Goal: Task Accomplishment & Management: Manage account settings

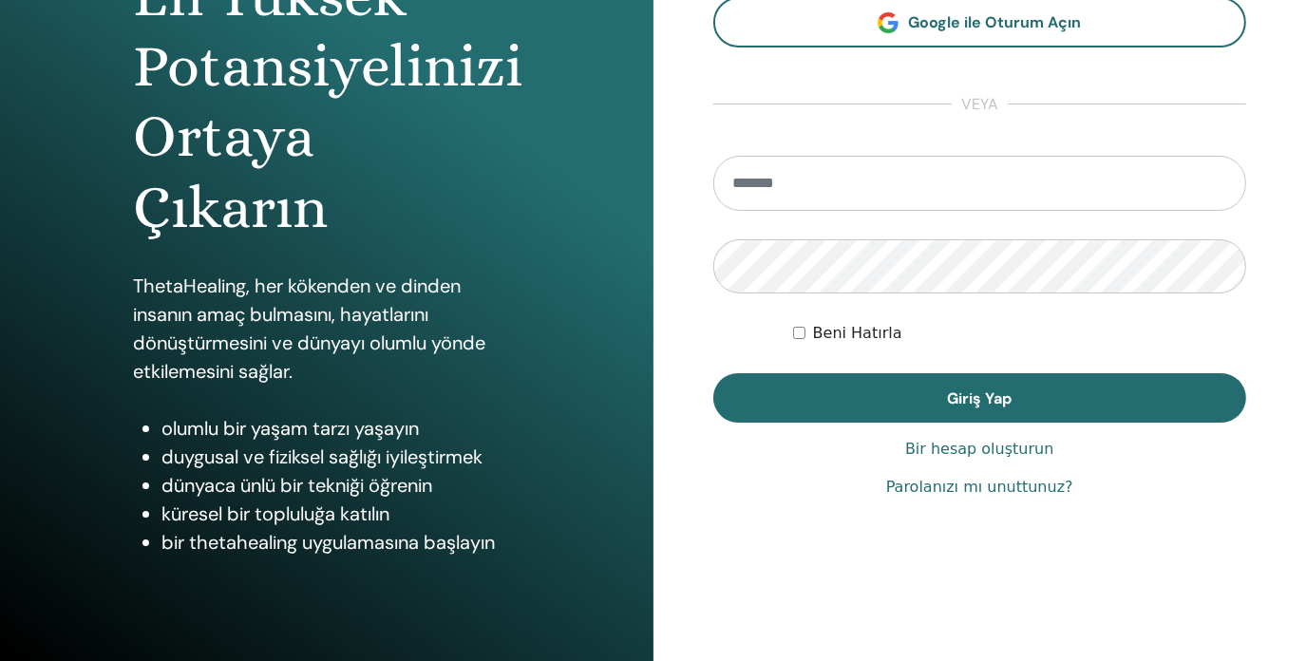
scroll to position [251, 0]
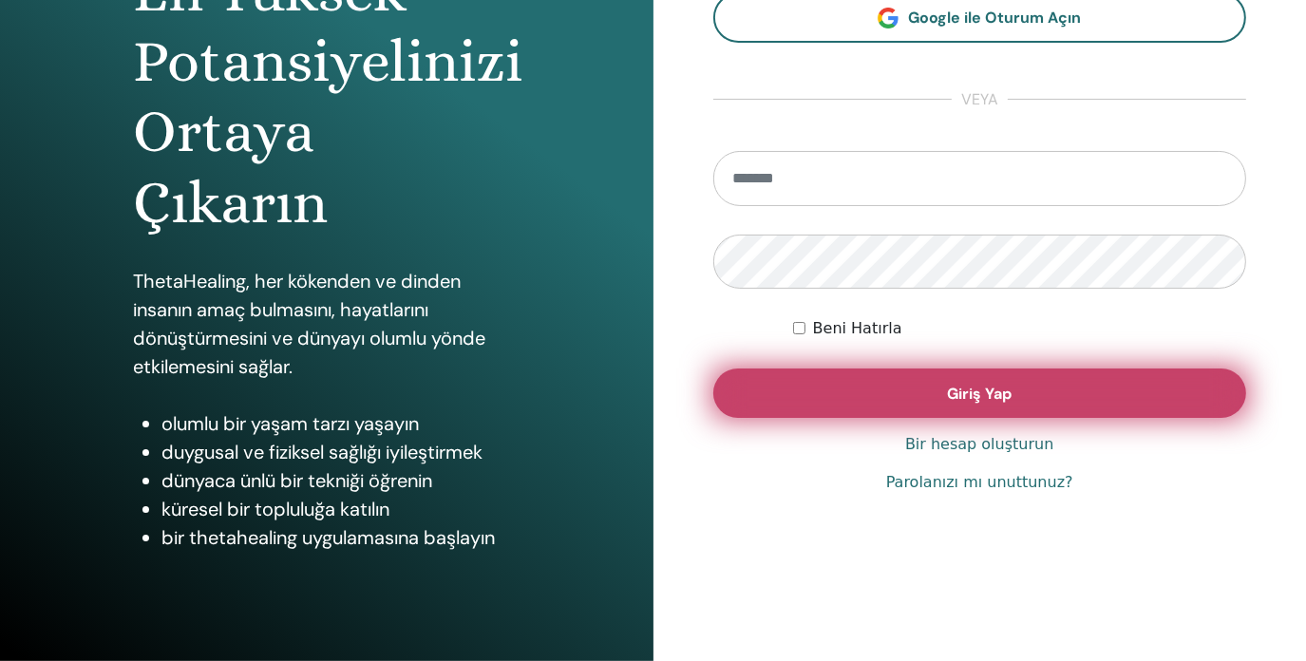
type input "**********"
click at [989, 399] on font "Giriş Yap" at bounding box center [979, 394] width 65 height 20
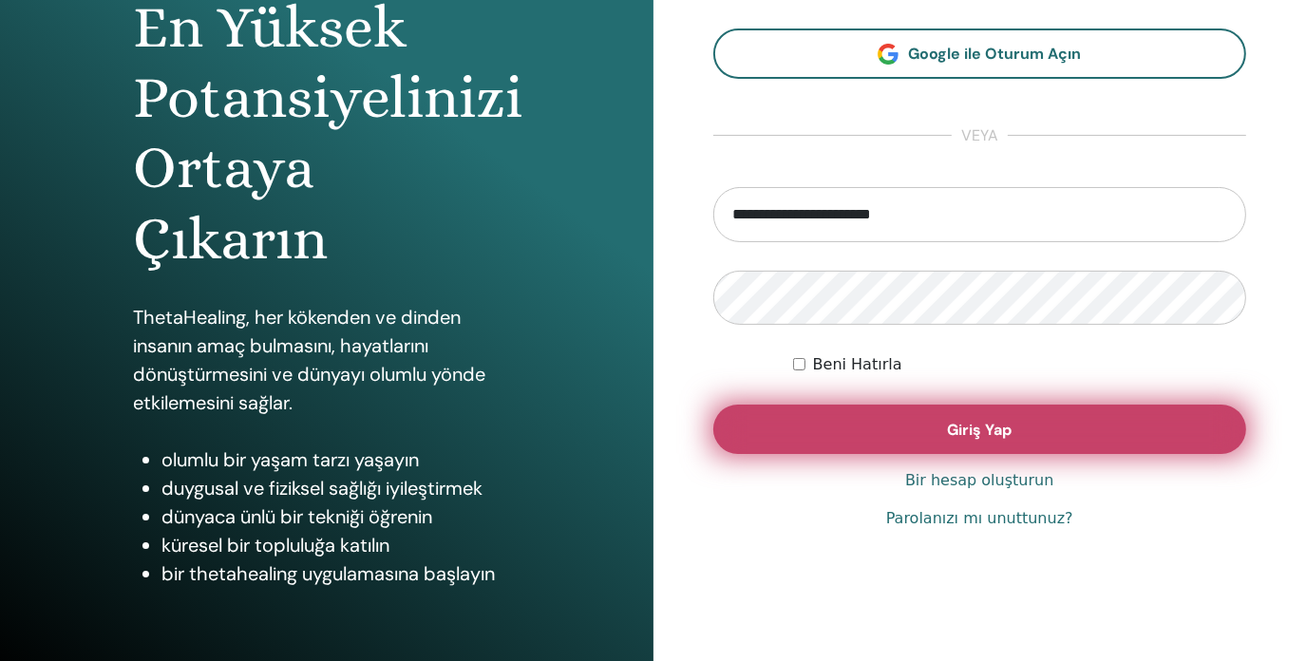
scroll to position [156, 0]
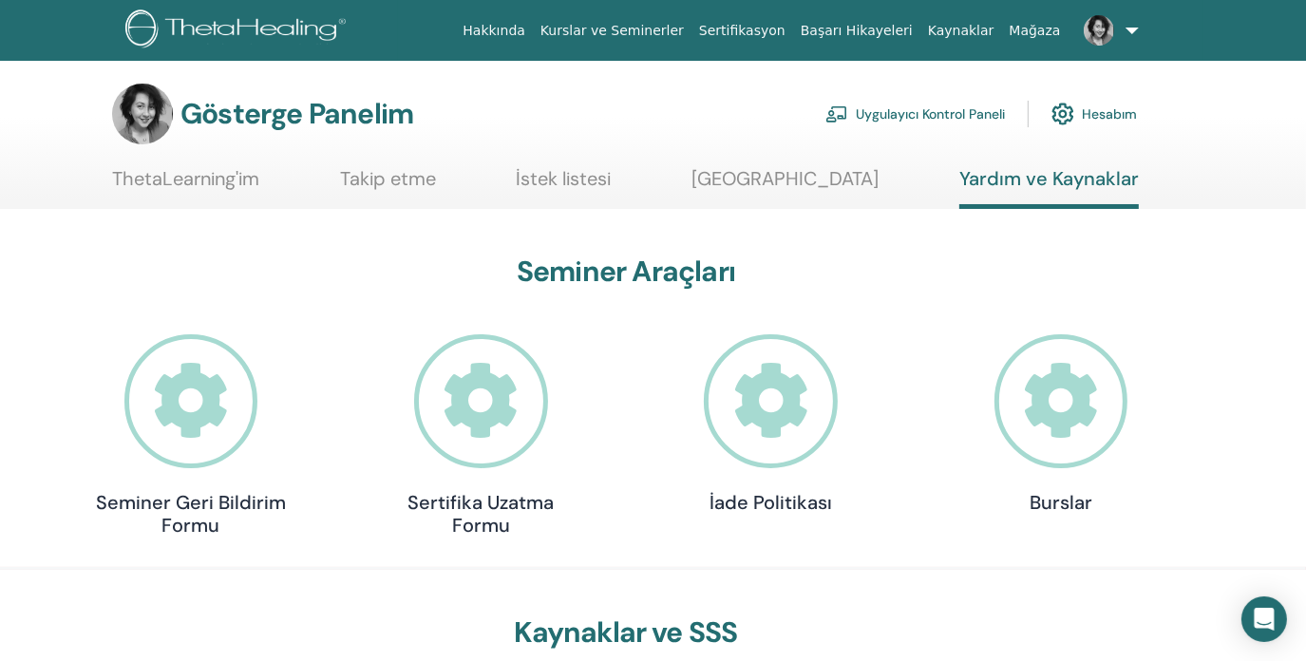
click at [762, 189] on font "Mesaj Merkezi" at bounding box center [785, 178] width 187 height 25
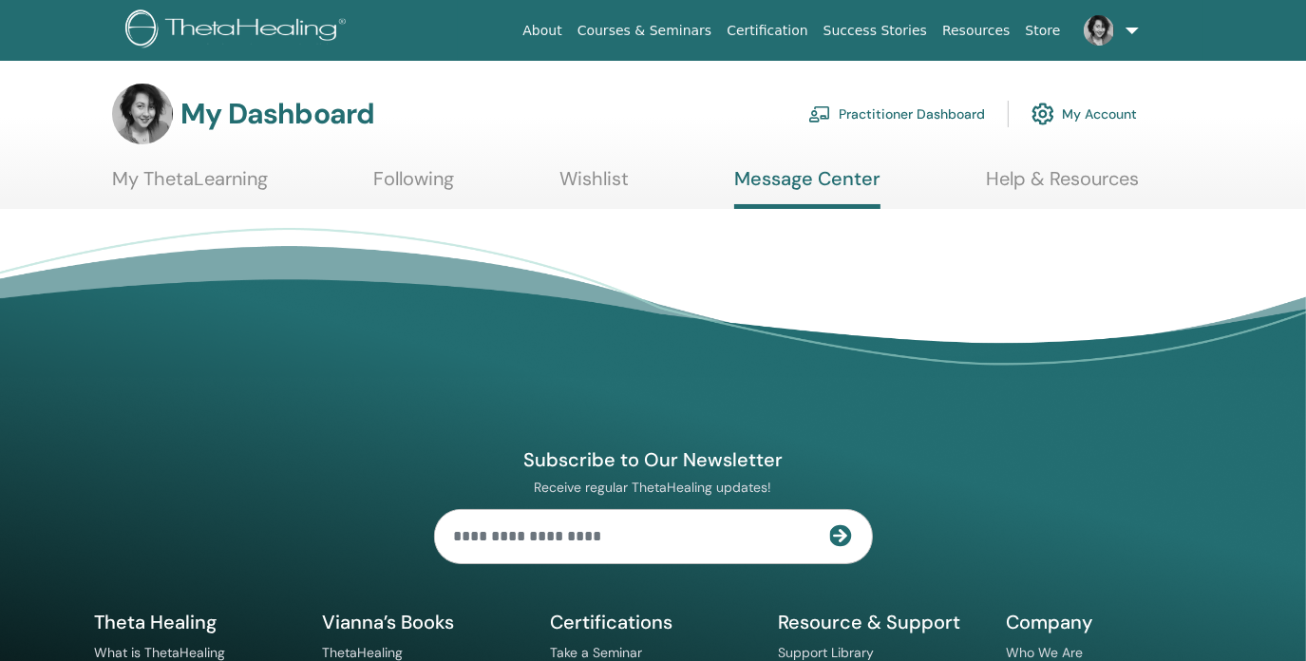
click at [1055, 182] on link "Help & Resources" at bounding box center [1062, 185] width 153 height 37
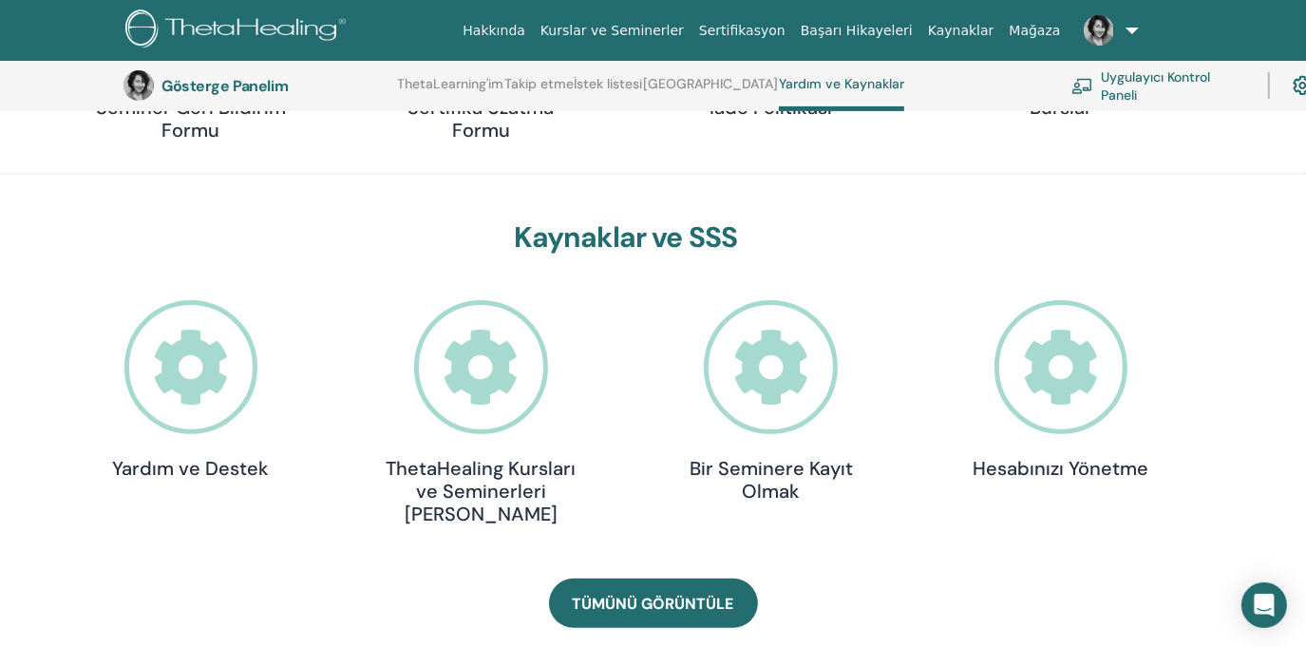
scroll to position [524, 0]
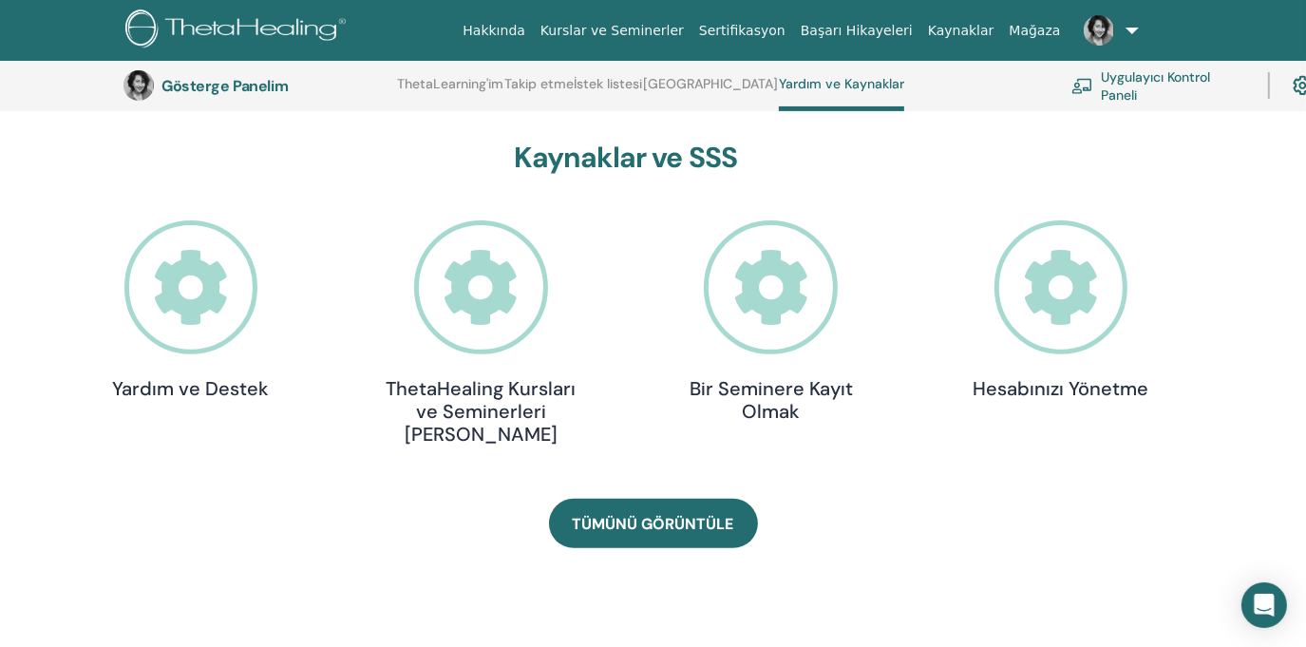
click at [1077, 288] on icon at bounding box center [1062, 287] width 134 height 134
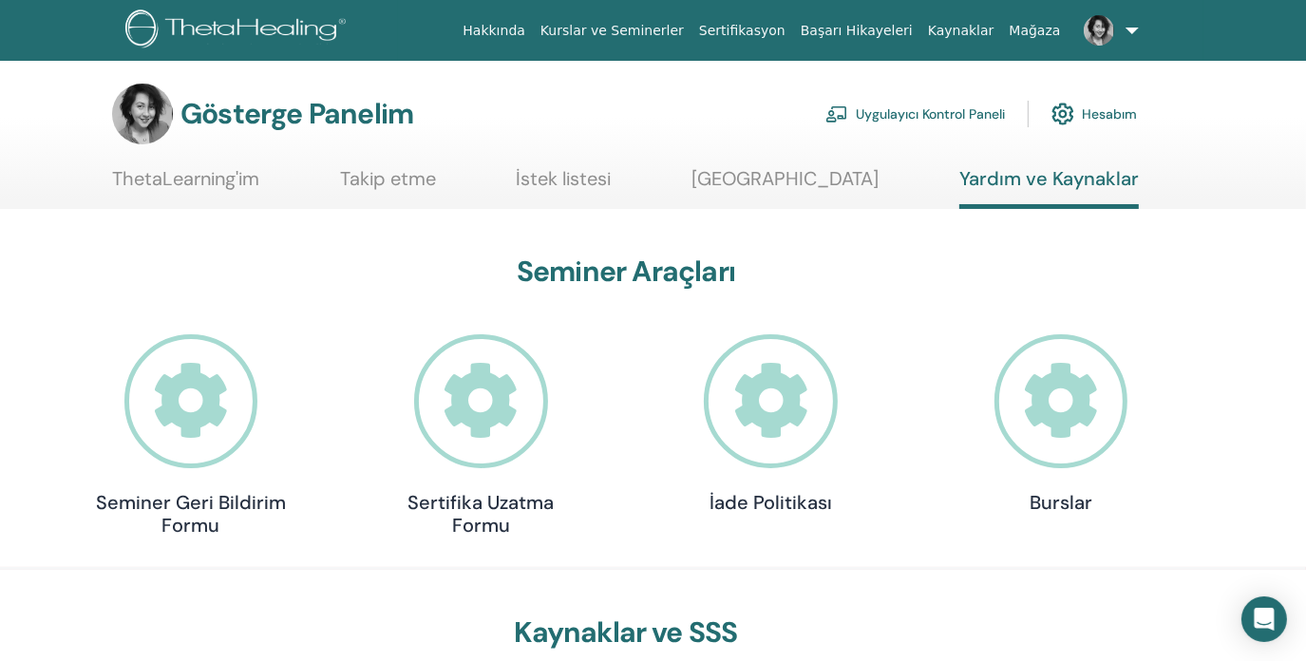
click at [809, 174] on font "[GEOGRAPHIC_DATA]" at bounding box center [785, 178] width 187 height 25
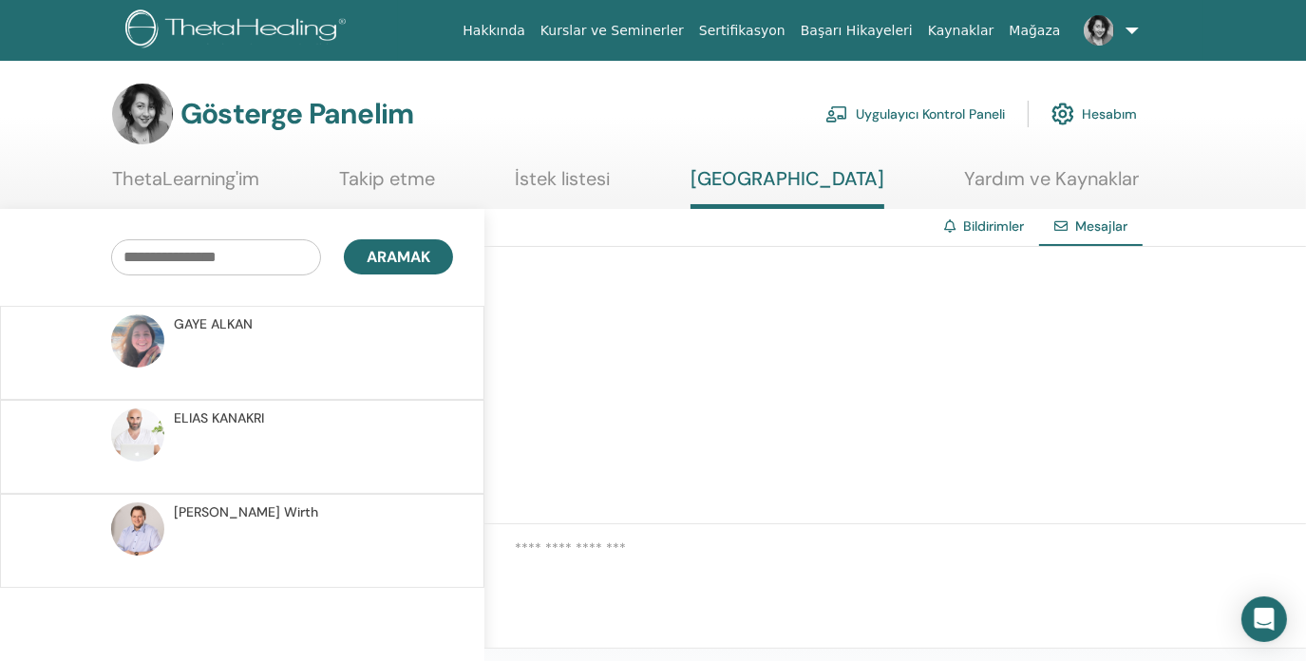
click at [422, 178] on font "Takip etme" at bounding box center [387, 178] width 96 height 25
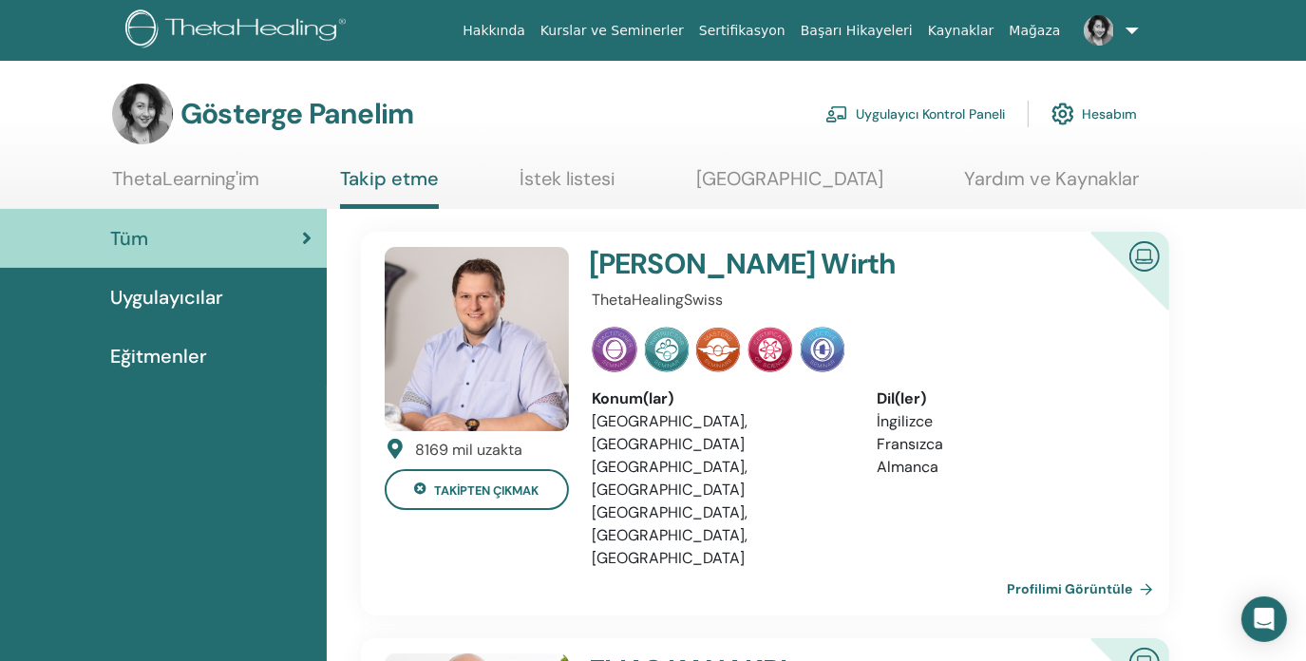
click at [206, 176] on font "ThetaLearning'im" at bounding box center [185, 178] width 147 height 25
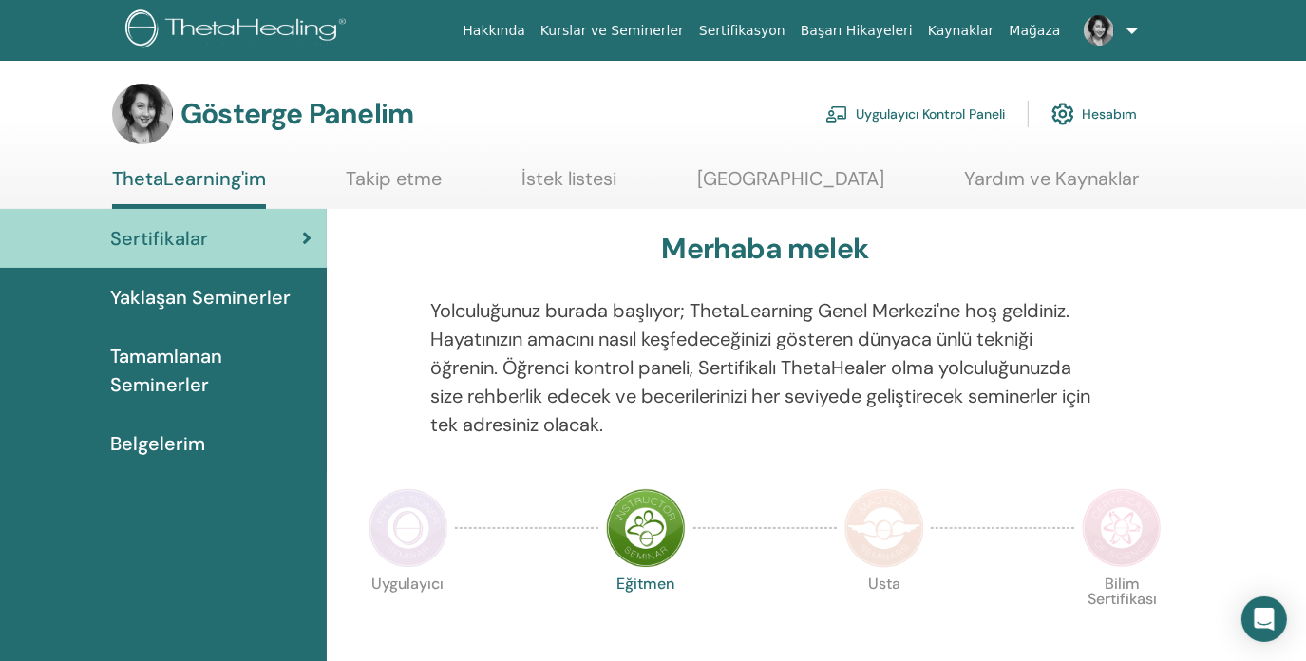
click at [1106, 121] on font "Hesabım" at bounding box center [1109, 114] width 55 height 17
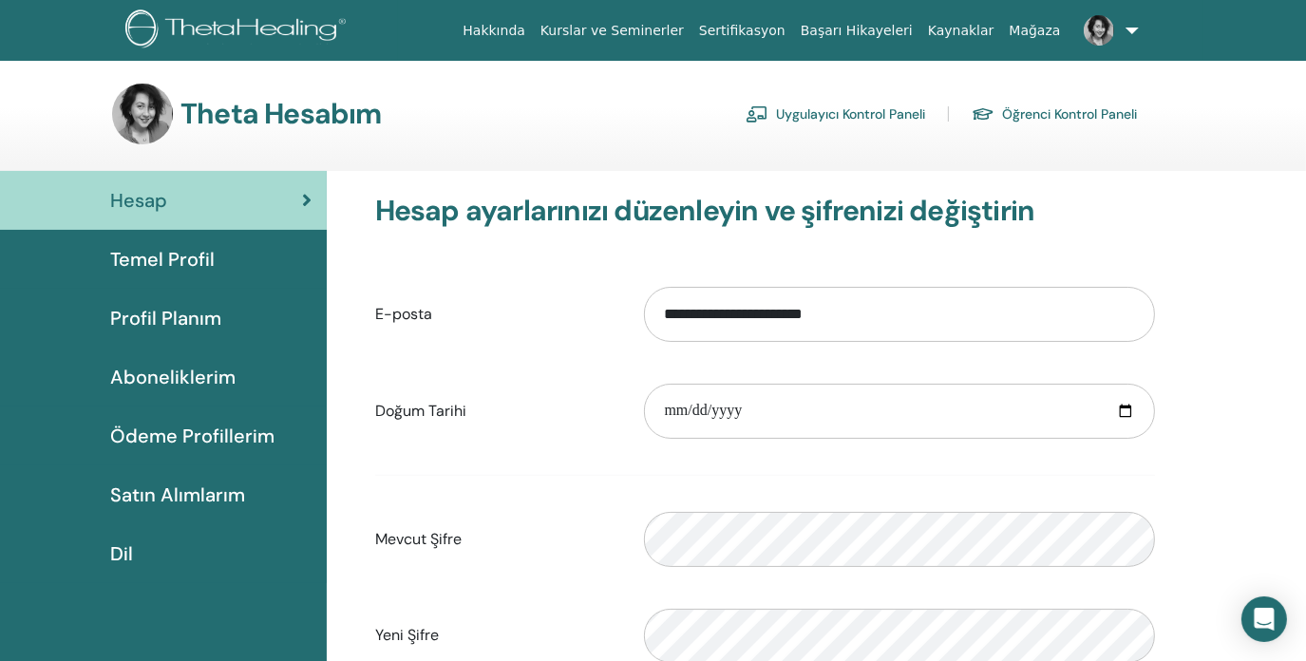
click at [171, 265] on font "Temel Profil" at bounding box center [162, 259] width 104 height 25
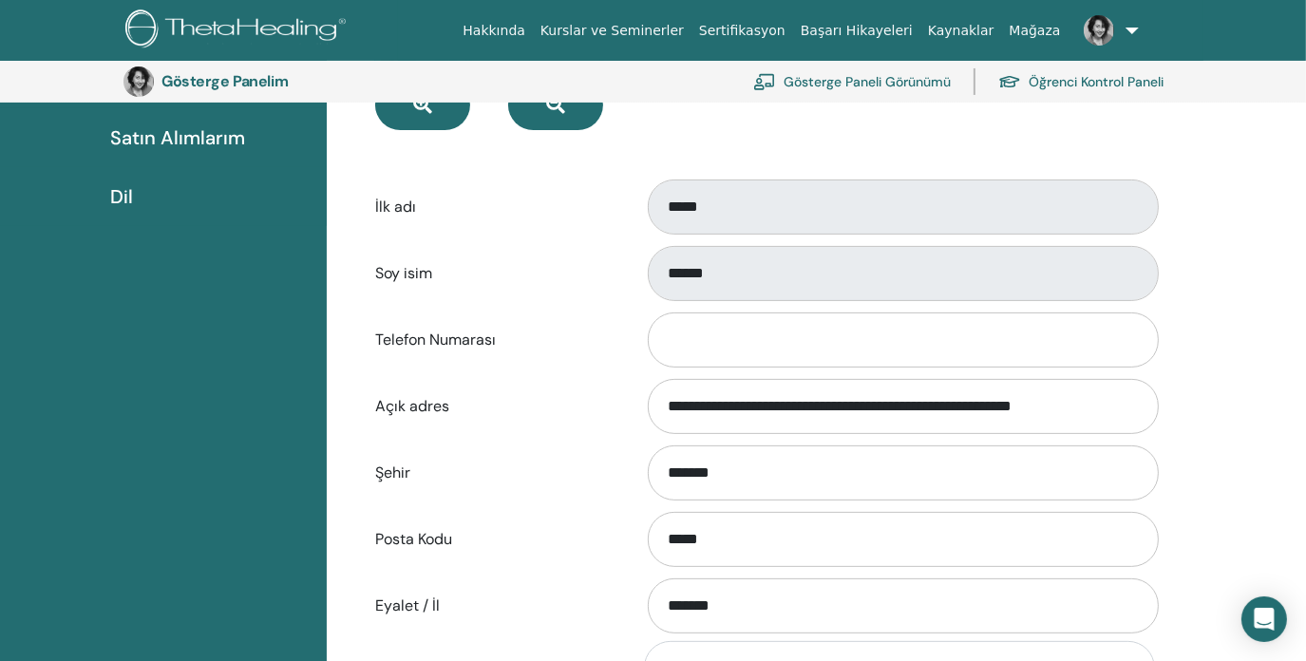
scroll to position [327, 0]
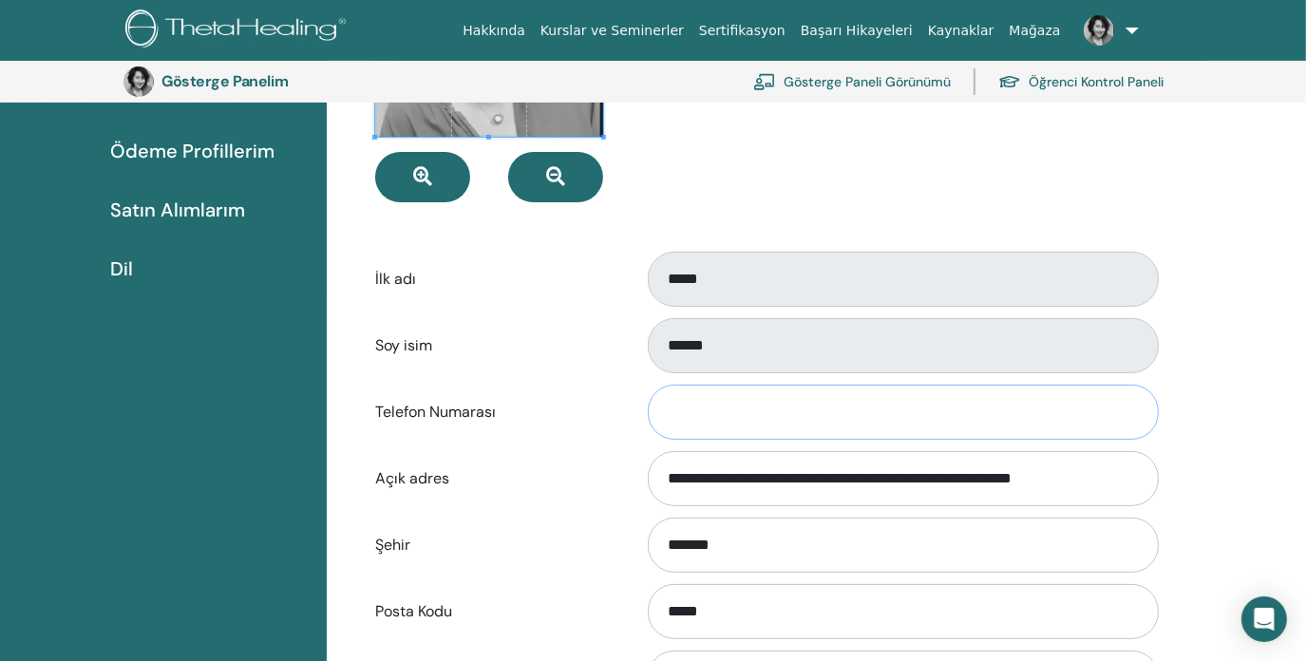
click at [670, 403] on input "Telefon Numarası" at bounding box center [903, 412] width 511 height 55
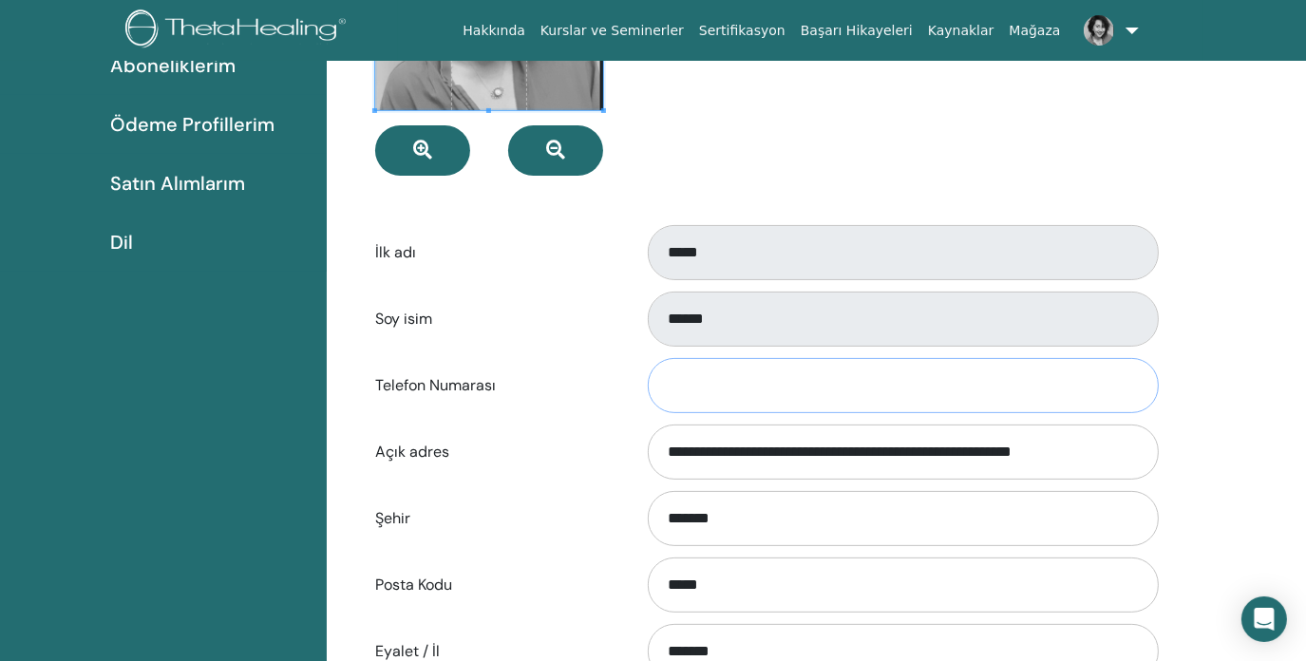
scroll to position [0, 0]
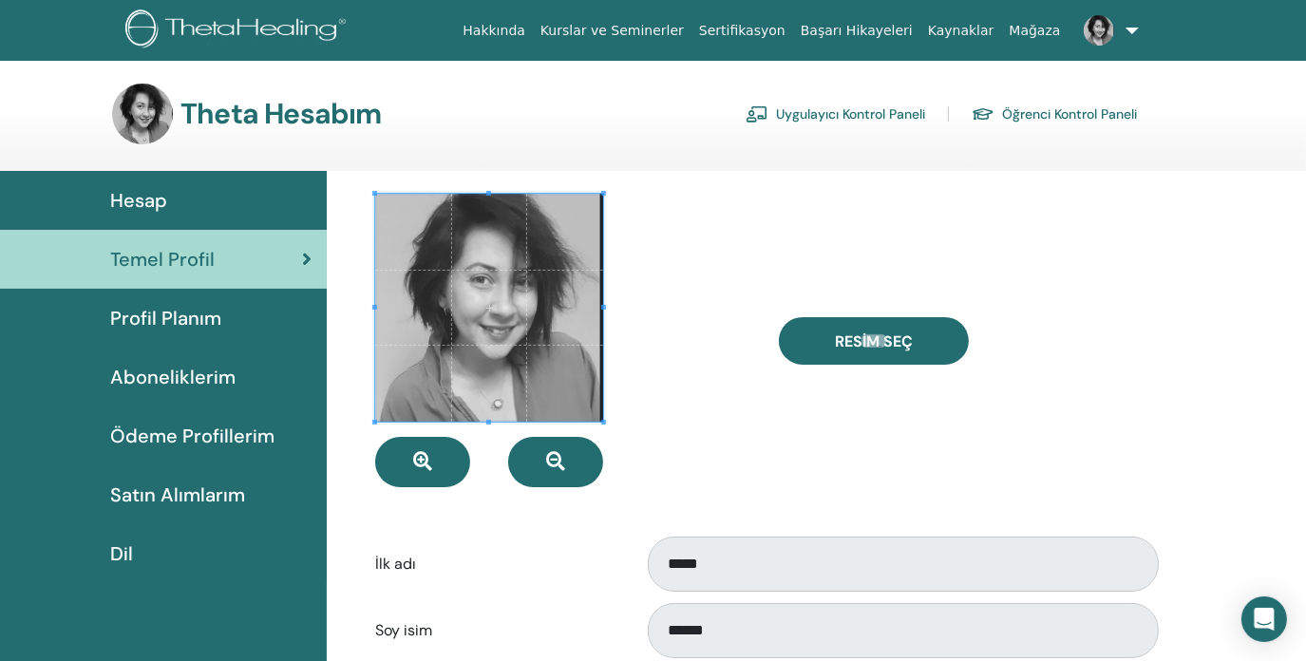
click at [197, 324] on font "Profil Planım" at bounding box center [165, 318] width 111 height 25
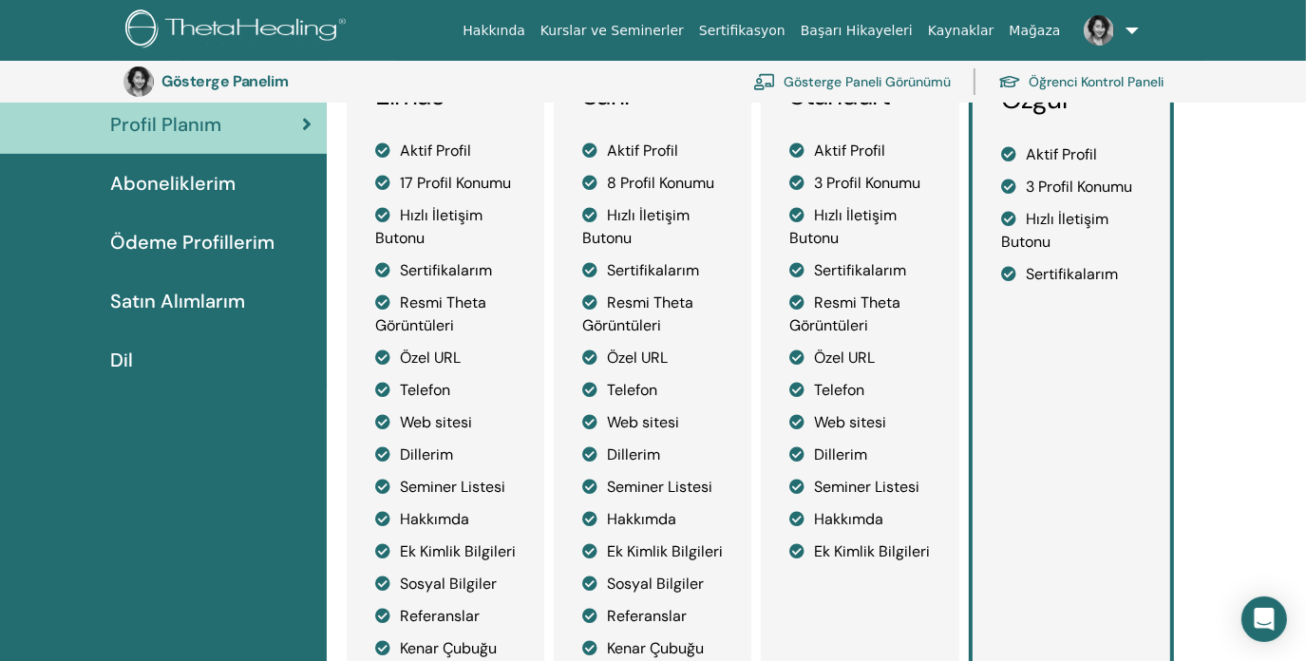
scroll to position [232, 0]
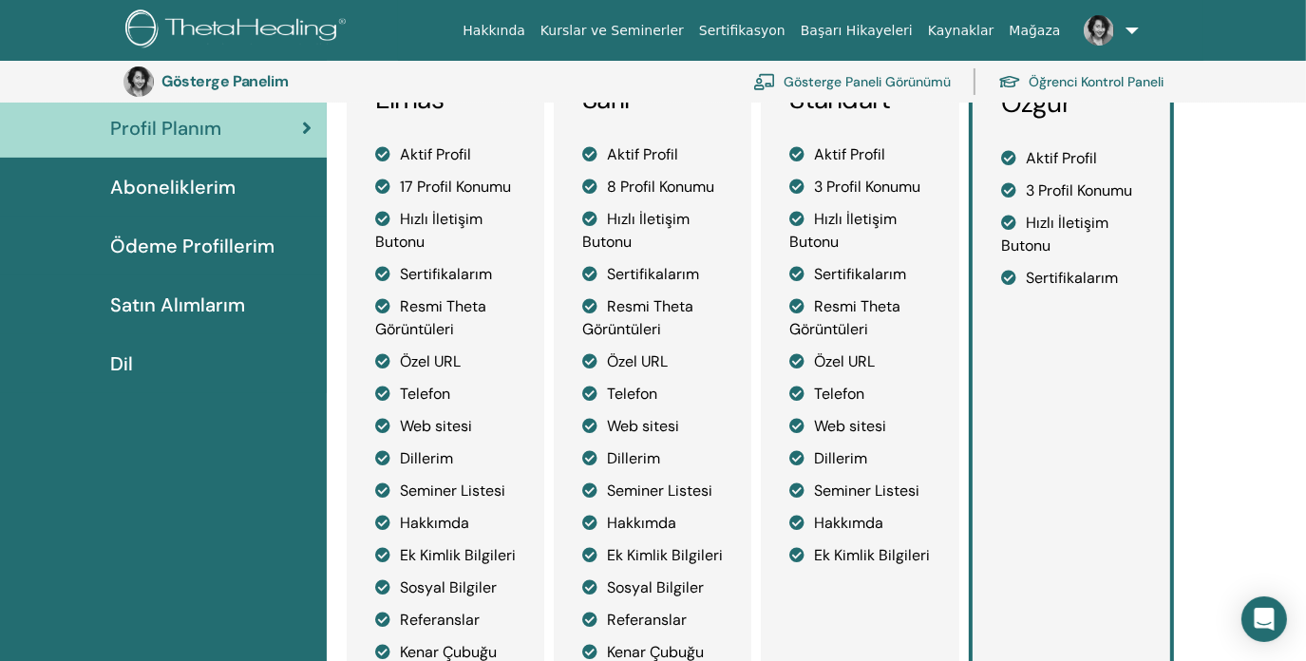
click at [194, 182] on font "Aboneliklerim" at bounding box center [172, 187] width 125 height 25
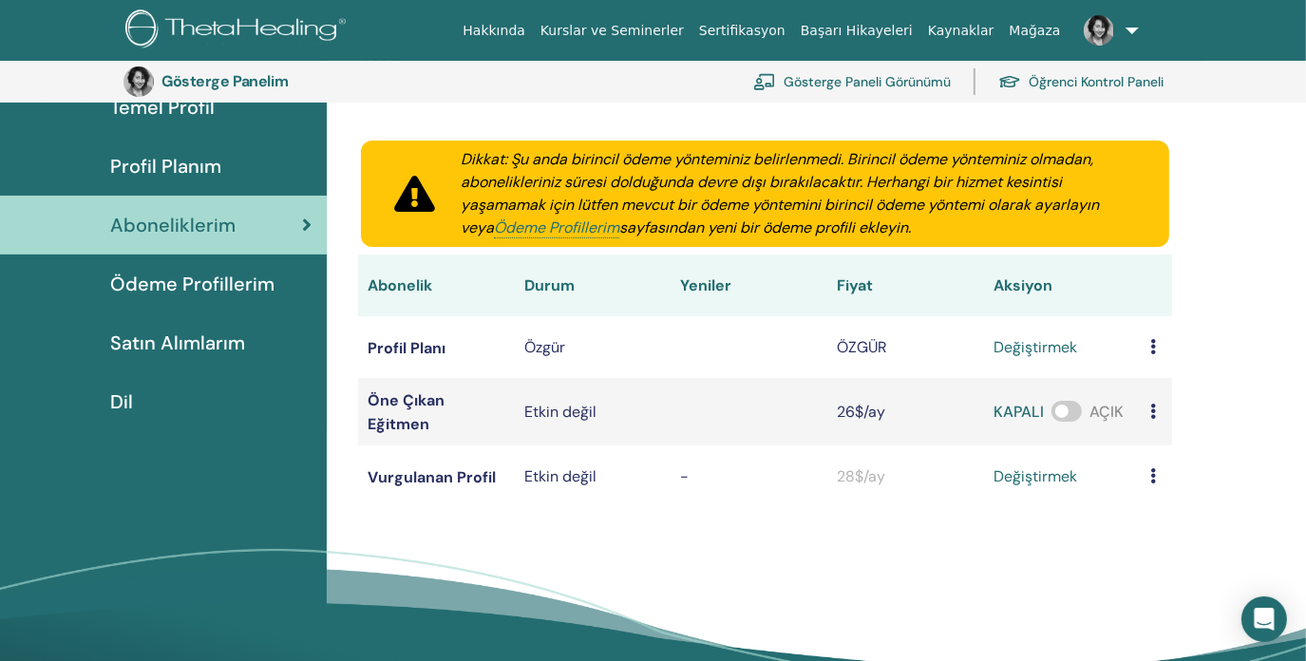
scroll to position [232, 0]
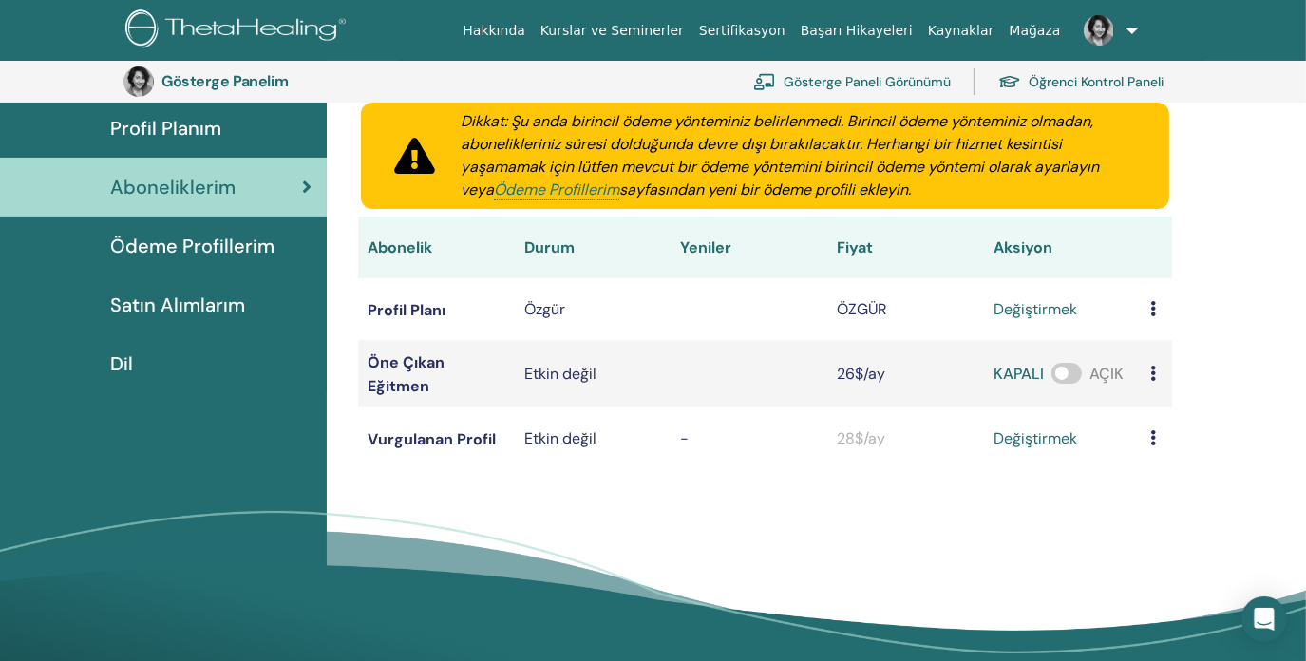
click at [248, 247] on font "Ödeme Profillerim" at bounding box center [192, 246] width 164 height 25
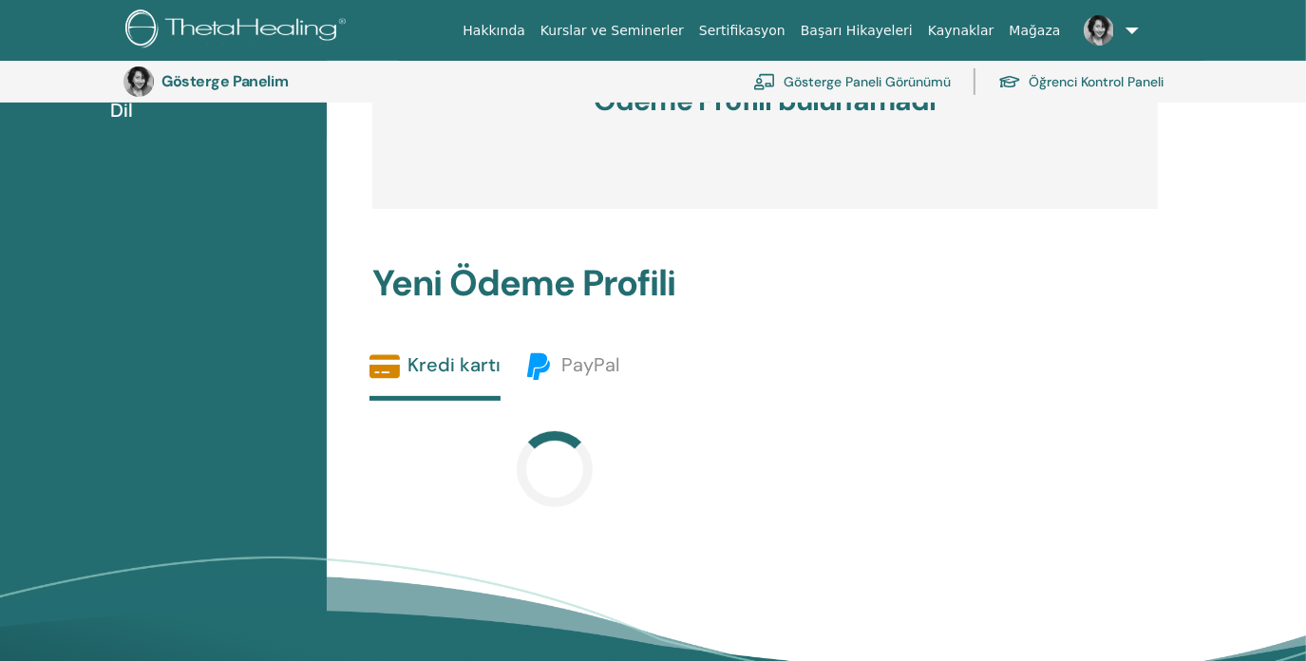
scroll to position [327, 0]
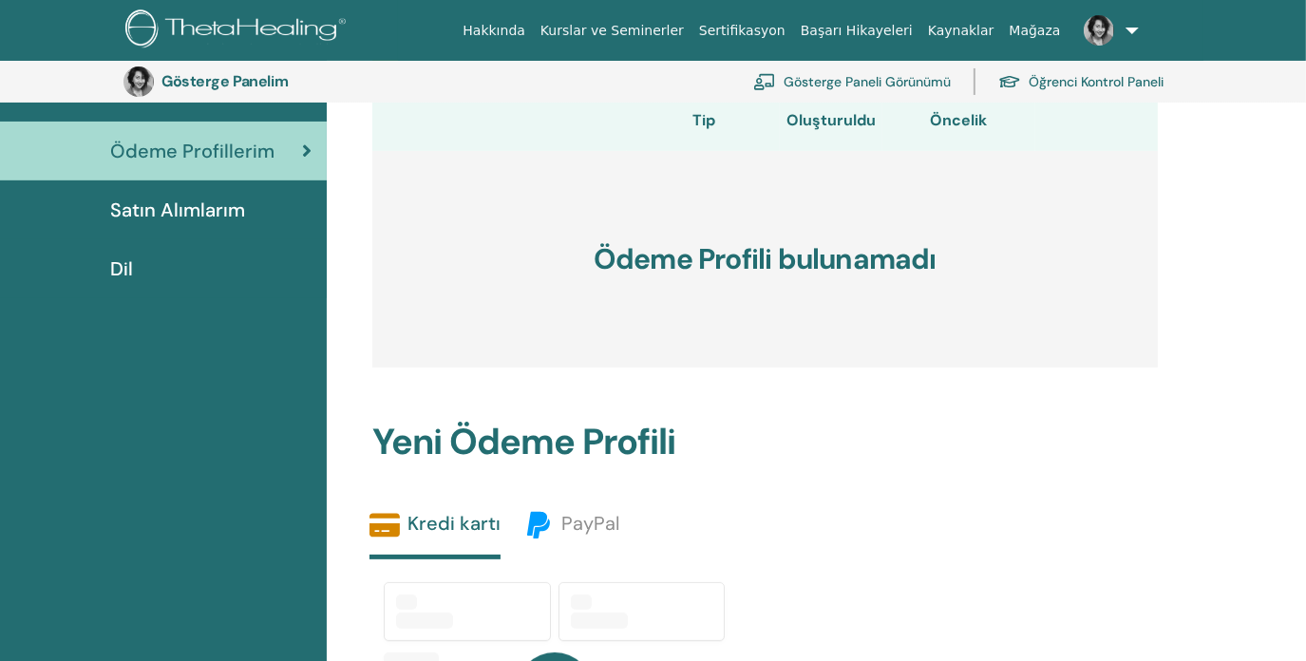
click at [210, 206] on font "Satın Alımlarım" at bounding box center [177, 210] width 135 height 25
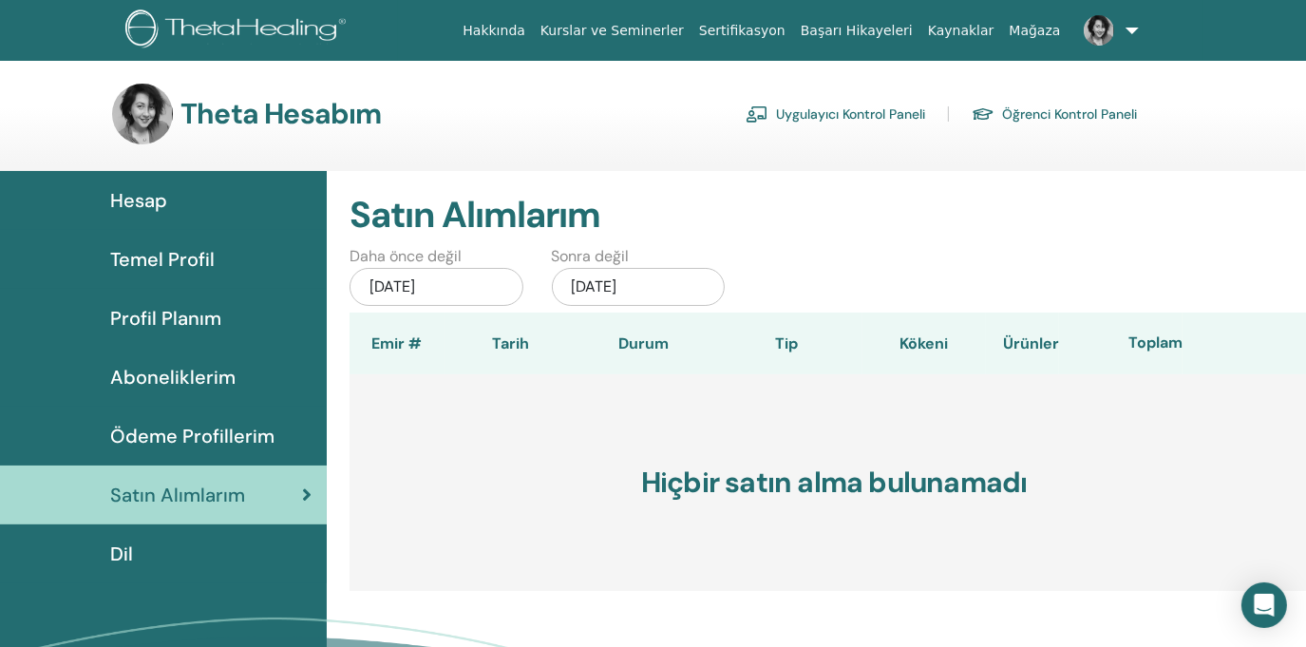
click at [1127, 31] on link at bounding box center [1108, 30] width 78 height 61
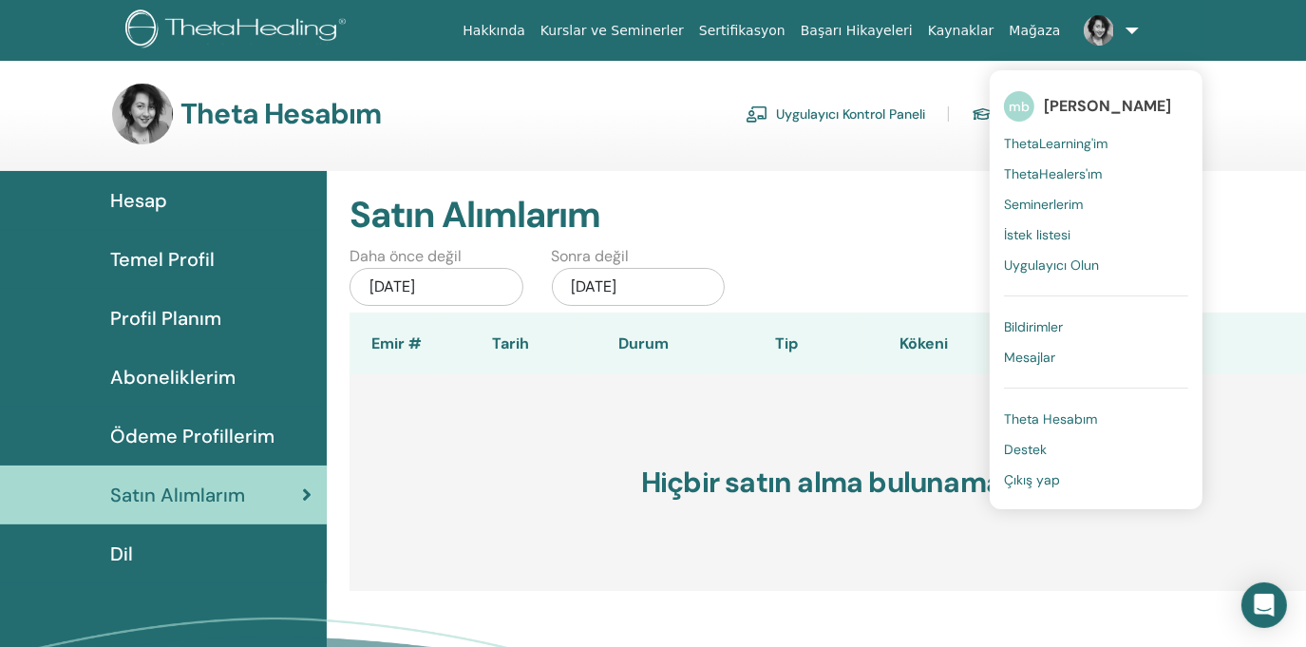
click at [1063, 326] on font "Bildirimler" at bounding box center [1033, 326] width 59 height 17
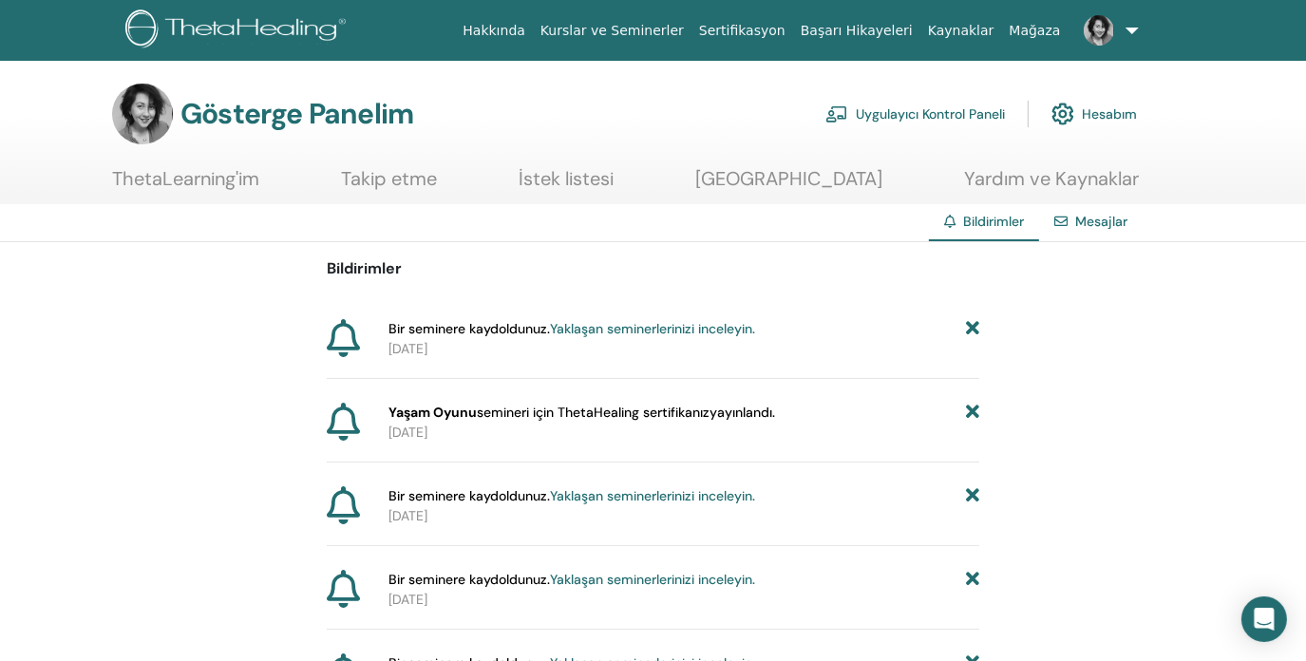
click at [1052, 181] on font "Yardım ve Kaynaklar" at bounding box center [1051, 178] width 175 height 25
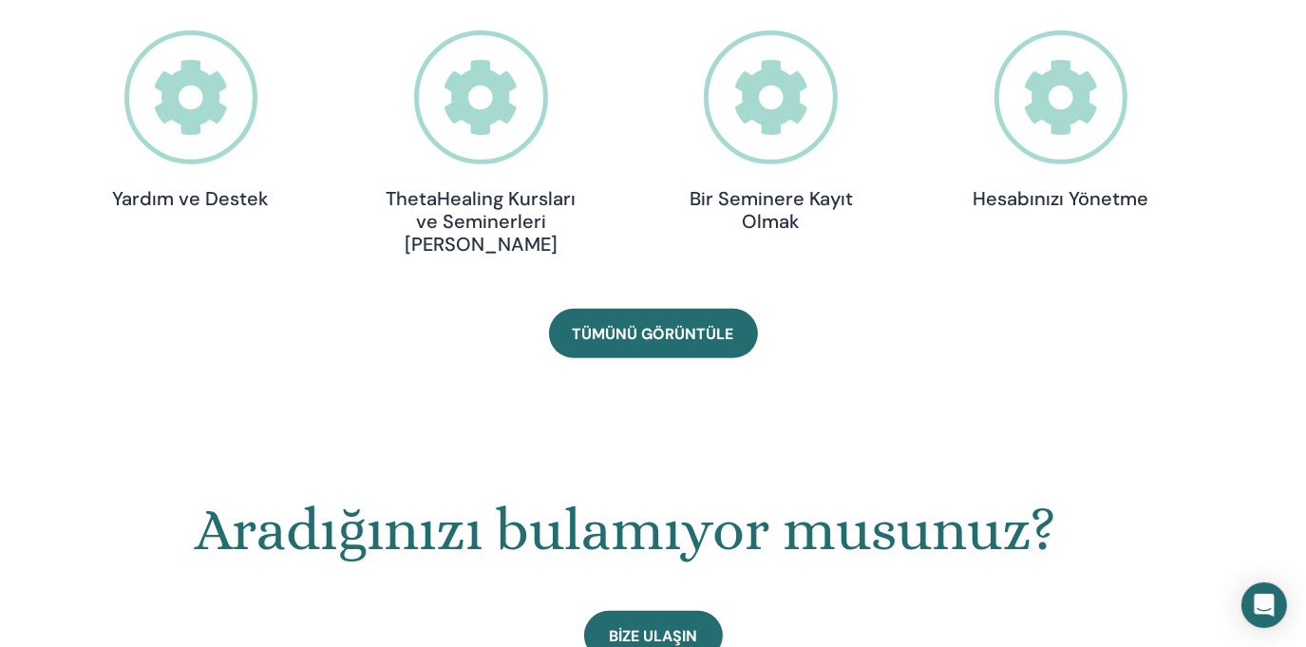
scroll to position [714, 0]
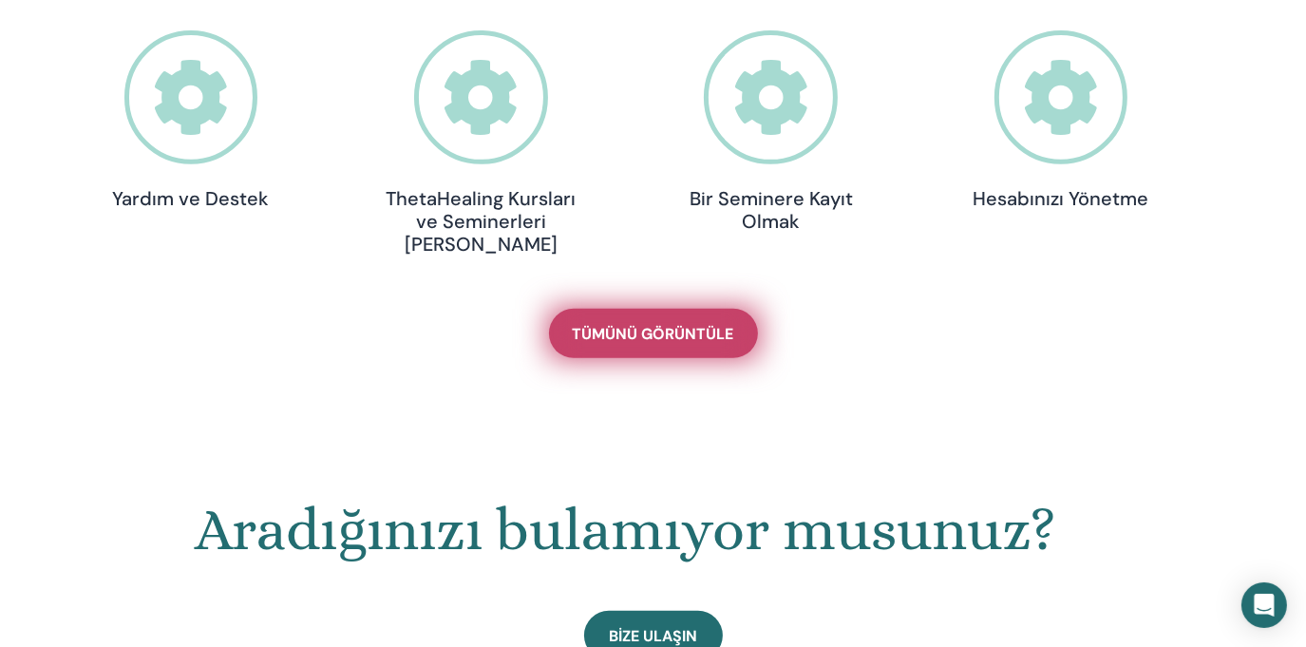
click at [673, 324] on font "Tümünü Görüntüle" at bounding box center [653, 334] width 161 height 20
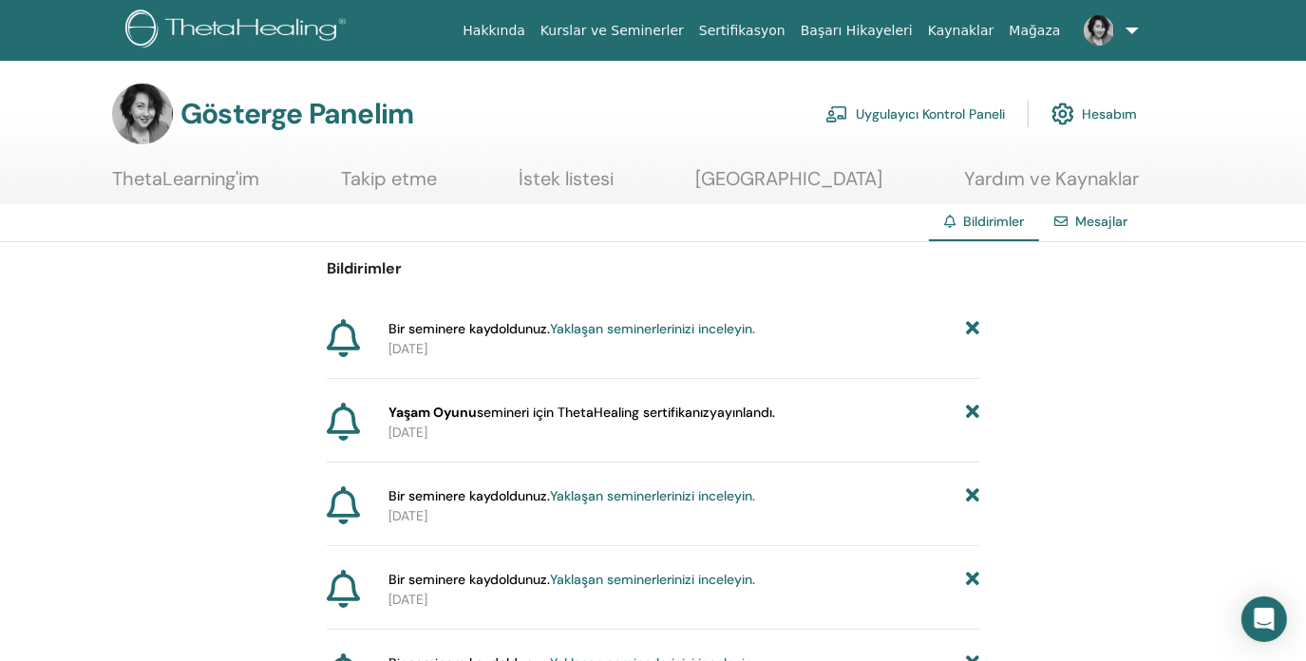
click at [1071, 109] on img at bounding box center [1063, 114] width 23 height 32
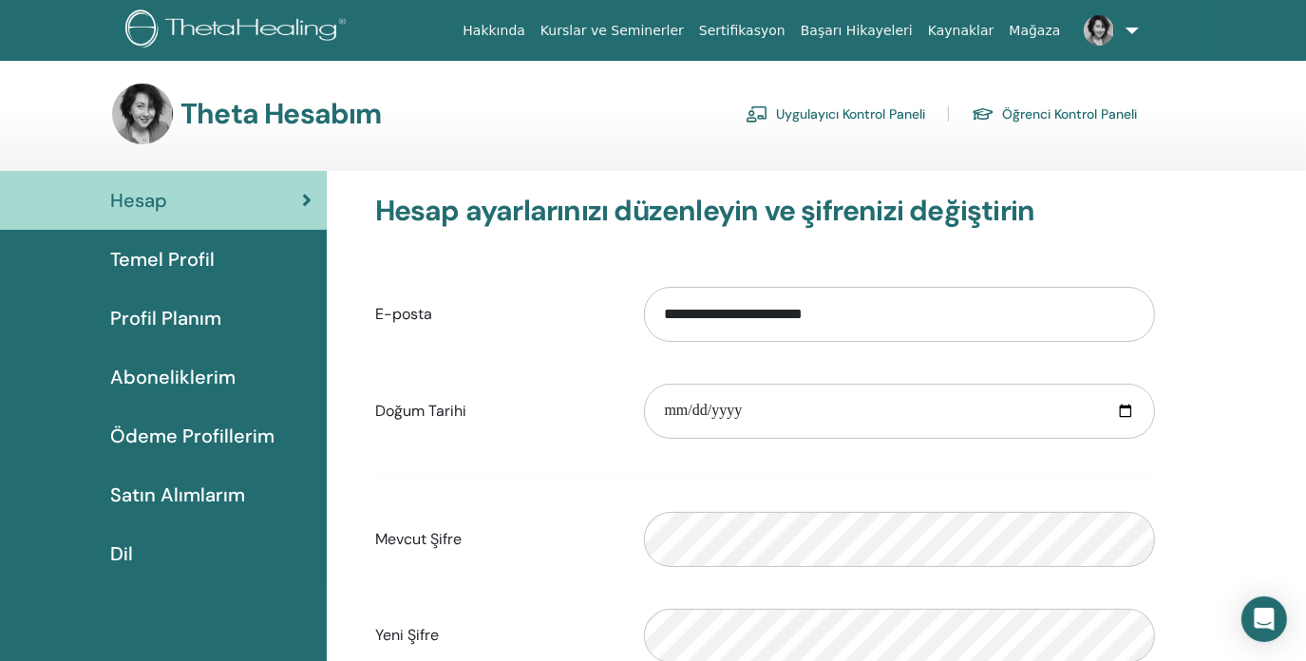
click at [191, 269] on font "Temel Profil" at bounding box center [162, 259] width 104 height 25
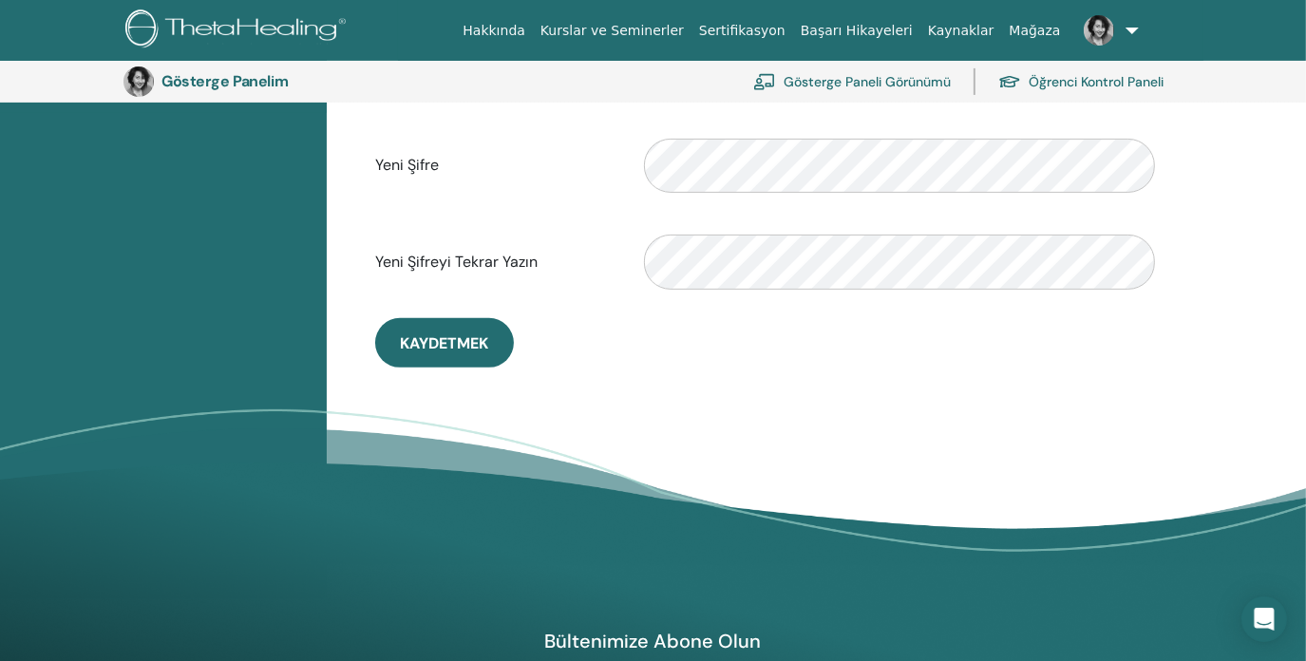
scroll to position [802, 0]
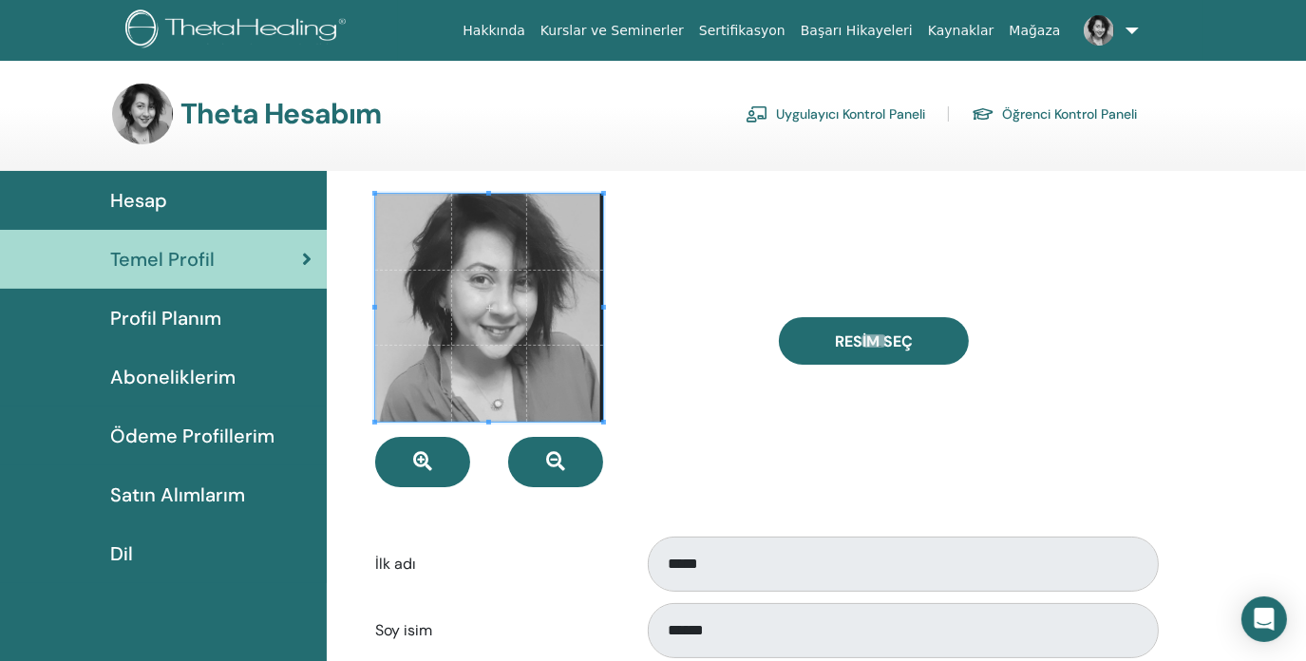
click at [160, 205] on font "Hesap" at bounding box center [138, 200] width 57 height 25
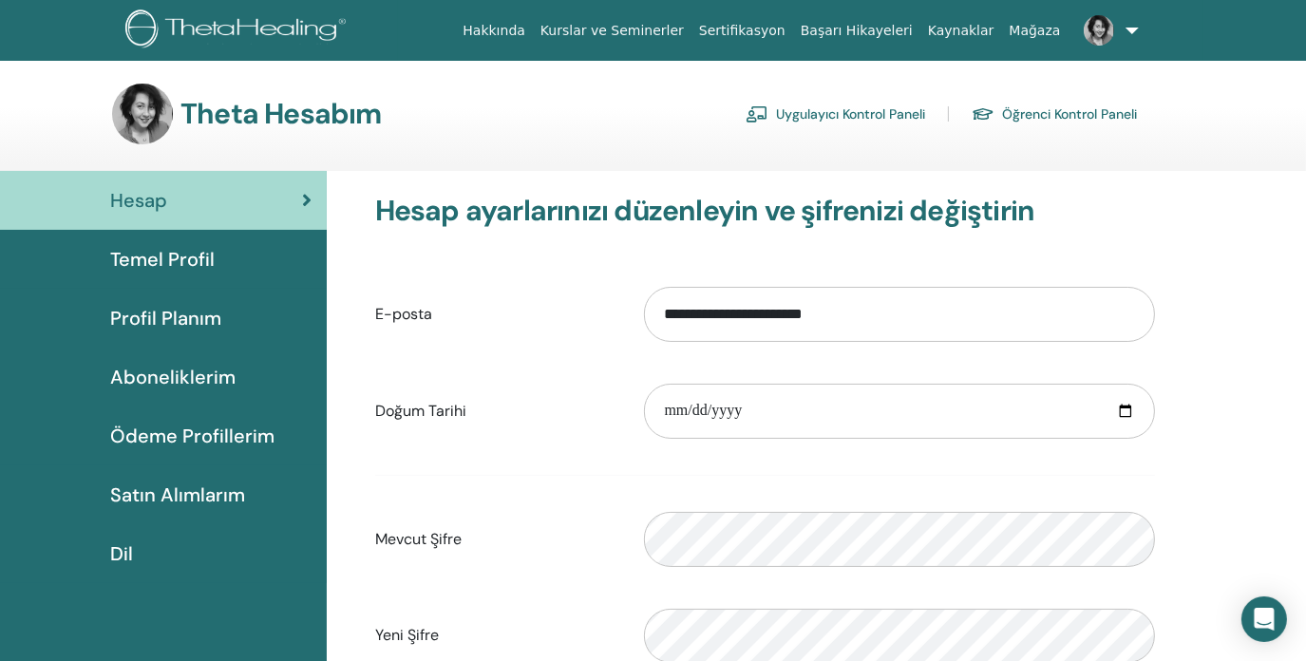
click at [195, 252] on font "Temel Profil" at bounding box center [162, 259] width 104 height 25
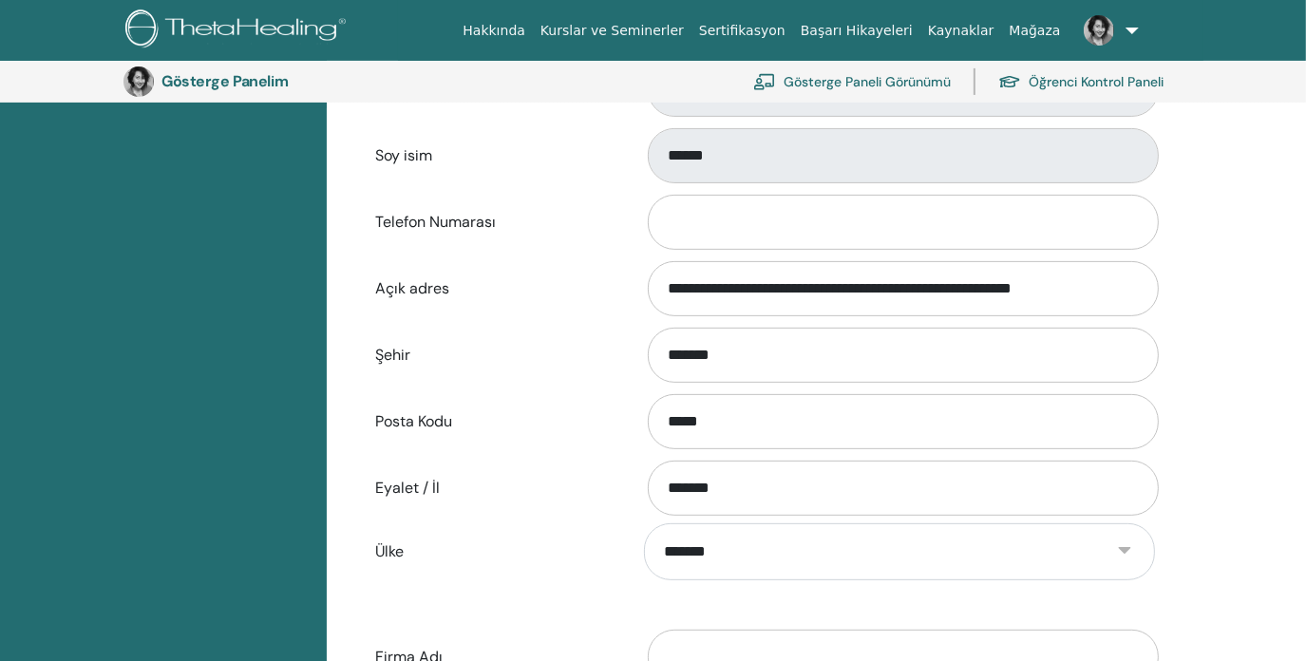
scroll to position [517, 0]
click at [725, 228] on input "Telefon Numarası" at bounding box center [903, 222] width 511 height 55
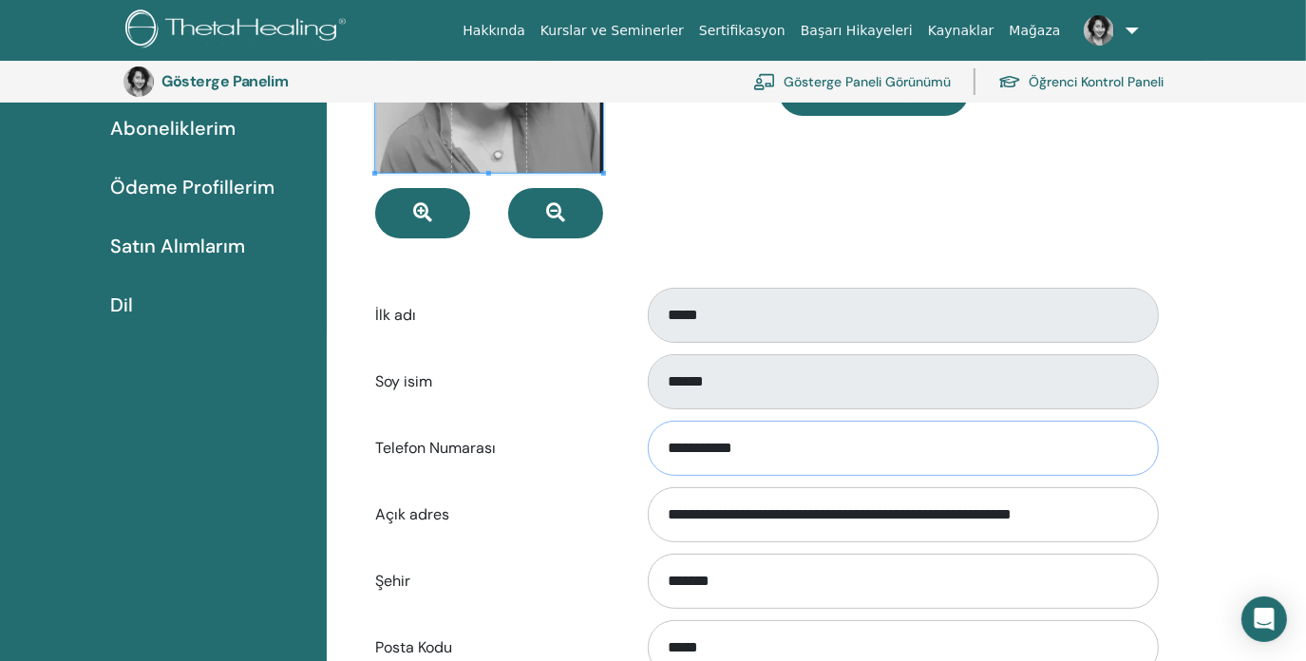
scroll to position [232, 0]
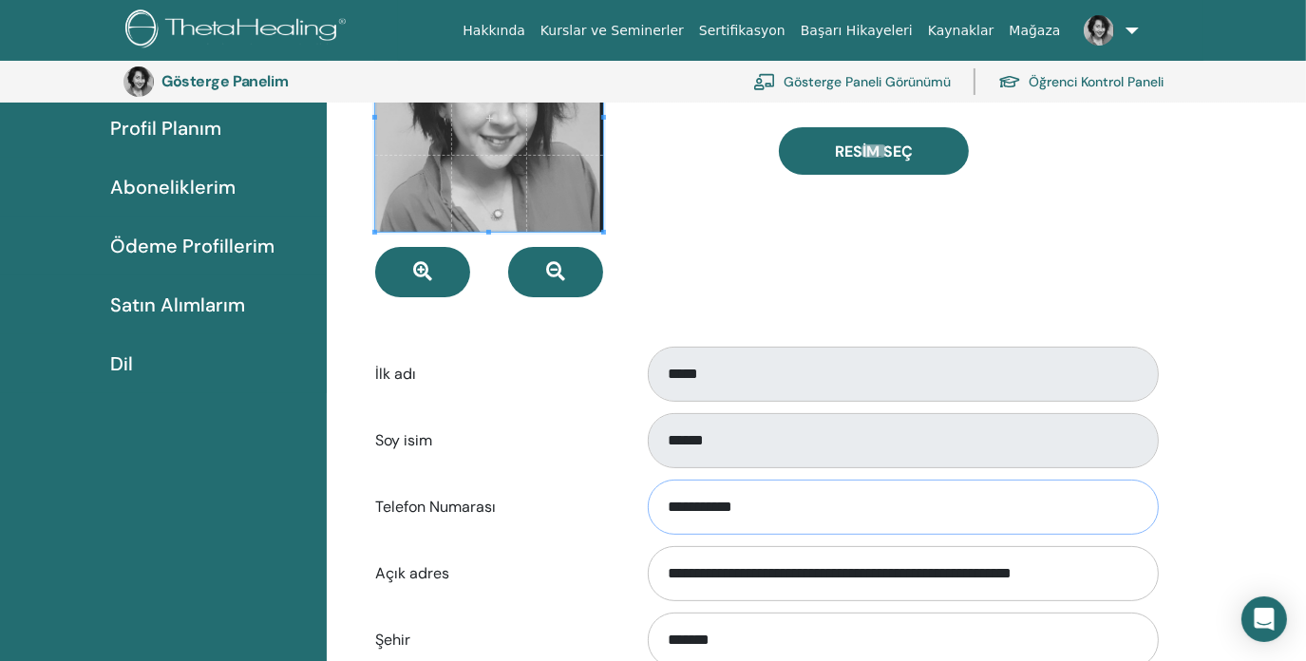
type input "**********"
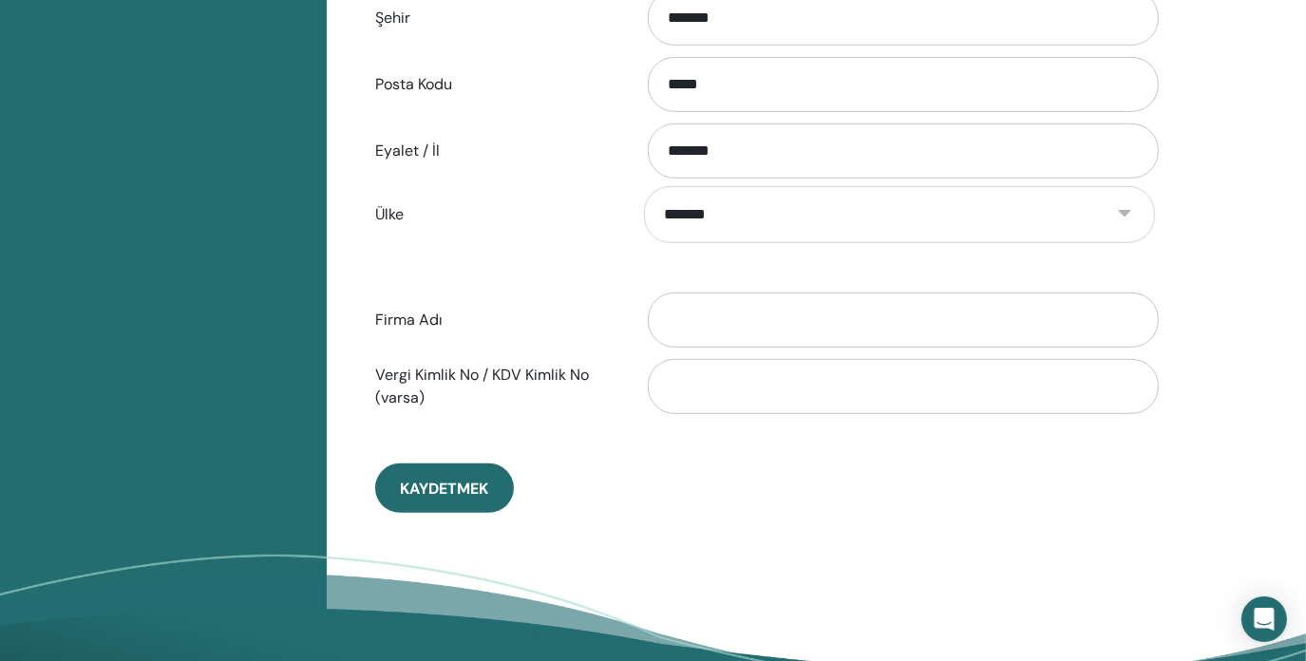
scroll to position [897, 0]
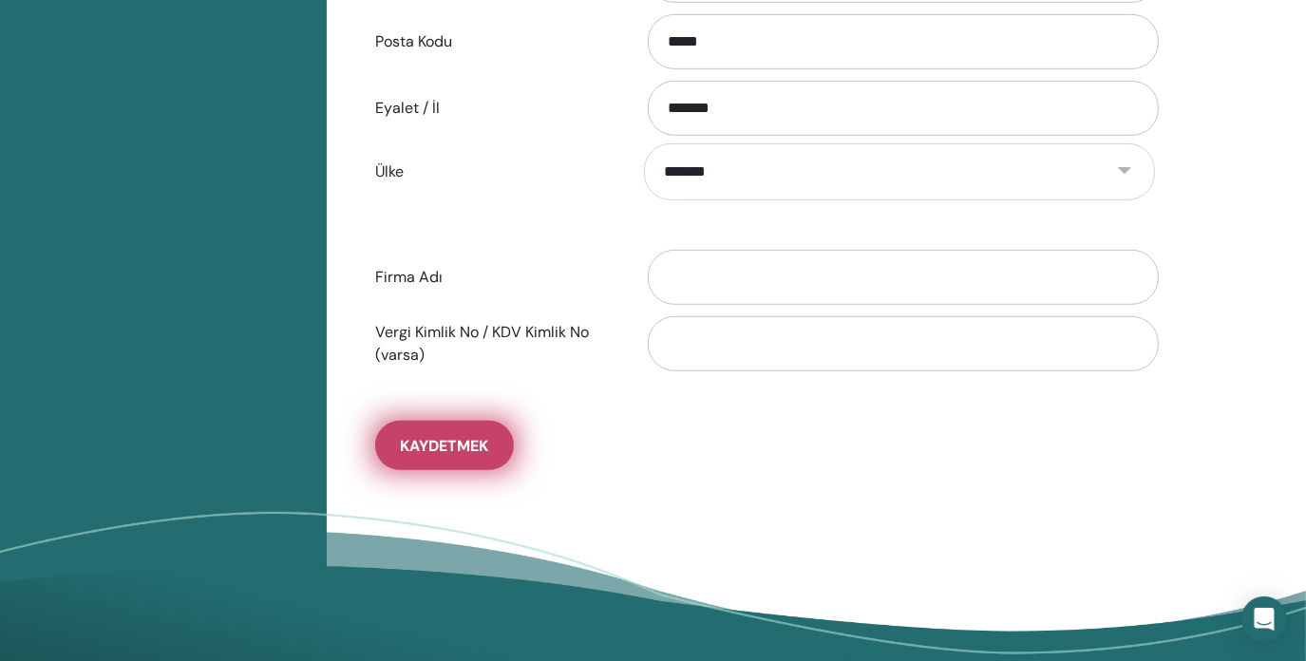
click at [484, 440] on font "Kaydetmek" at bounding box center [444, 446] width 88 height 20
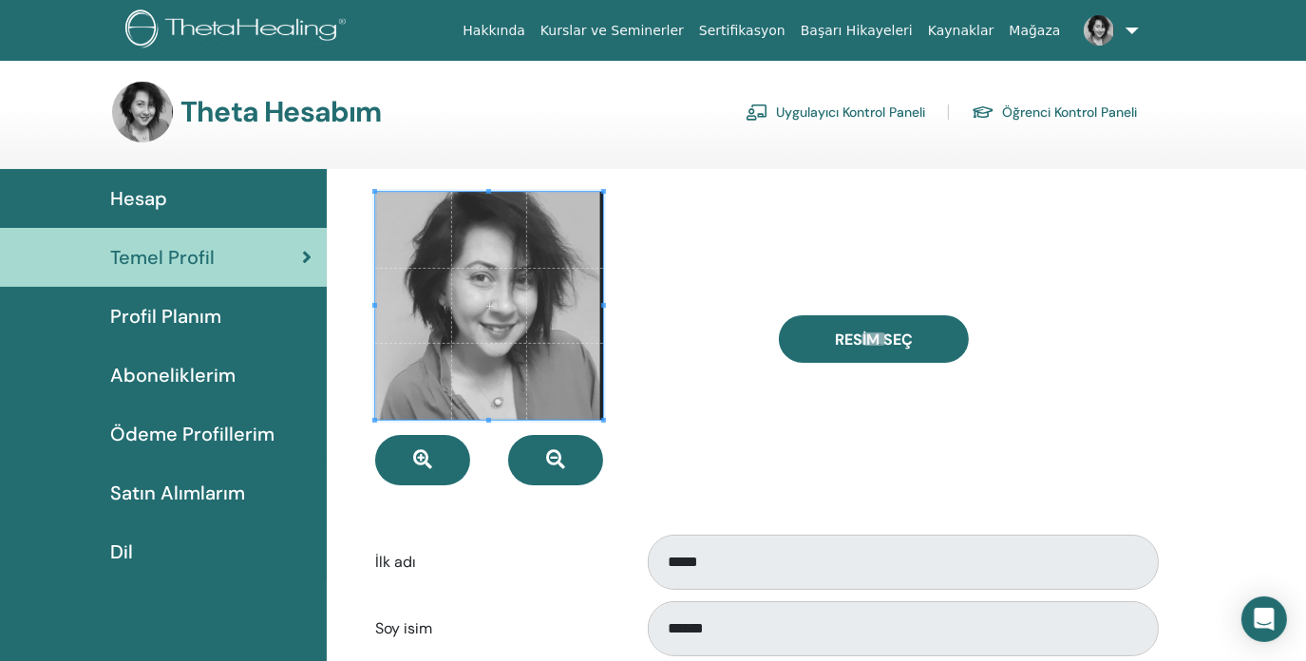
scroll to position [0, 0]
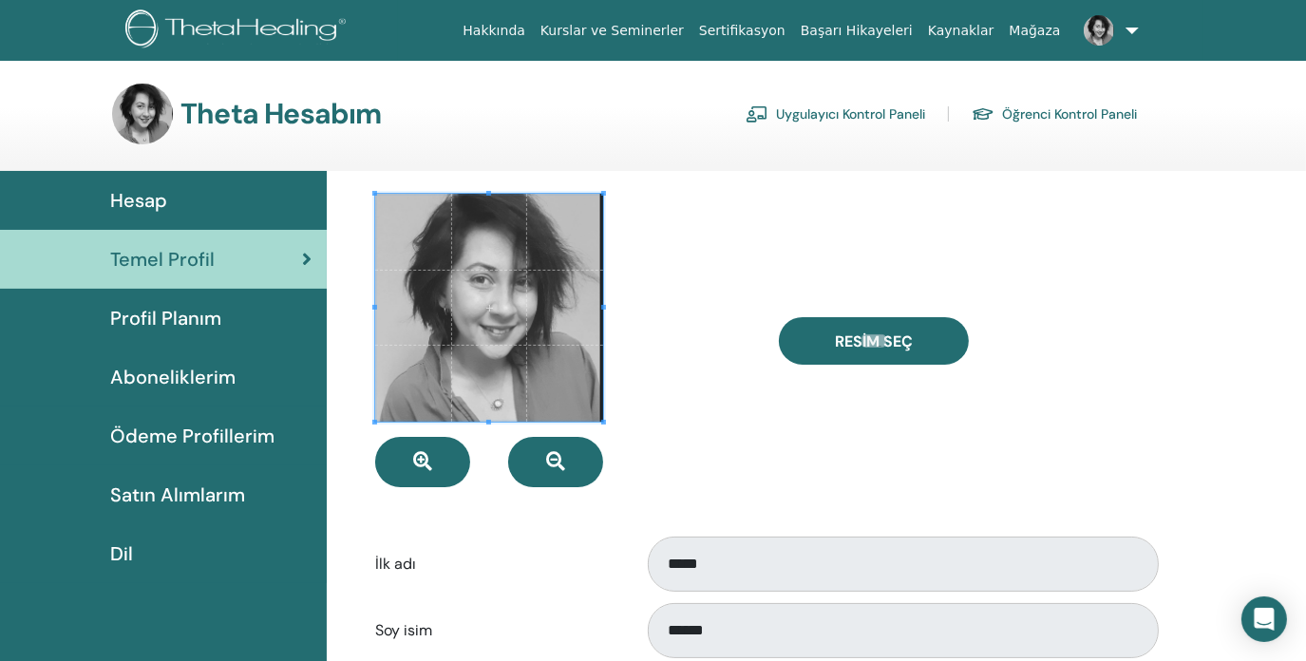
click at [163, 323] on font "Profil Planım" at bounding box center [165, 318] width 111 height 25
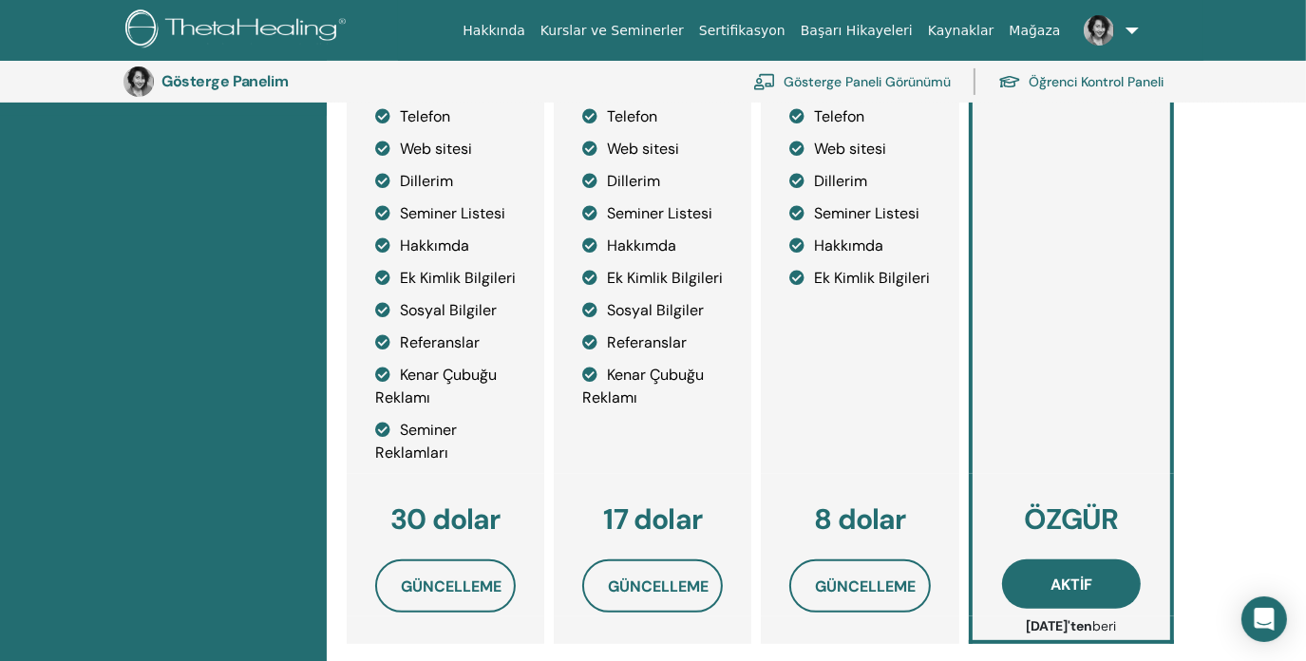
scroll to position [517, 0]
